Goal: Entertainment & Leisure: Consume media (video, audio)

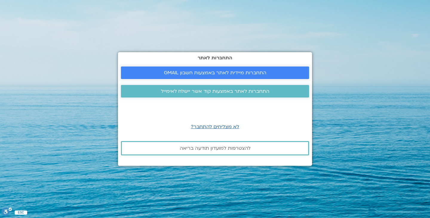
click at [214, 72] on span "התחברות מיידית לאתר באמצעות חשבון GMAIL" at bounding box center [215, 72] width 103 height 5
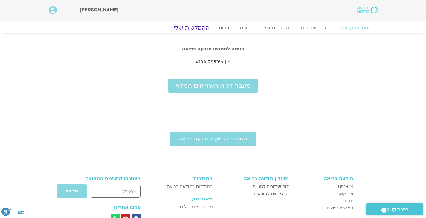
click at [192, 27] on link "ההקלטות שלי" at bounding box center [191, 27] width 50 height 7
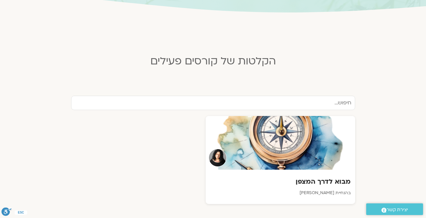
scroll to position [179, 0]
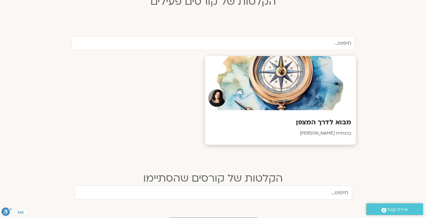
click at [321, 119] on h3 "מבוא לדרך המצפן" at bounding box center [280, 122] width 142 height 9
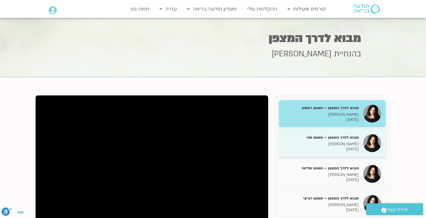
click at [351, 143] on p "[PERSON_NAME]" at bounding box center [320, 144] width 75 height 5
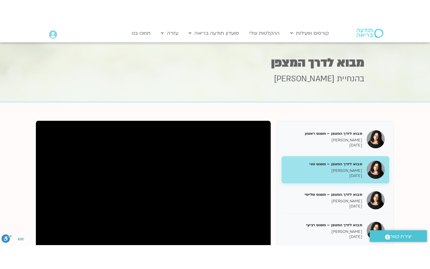
scroll to position [8, 0]
